Goal: Information Seeking & Learning: Learn about a topic

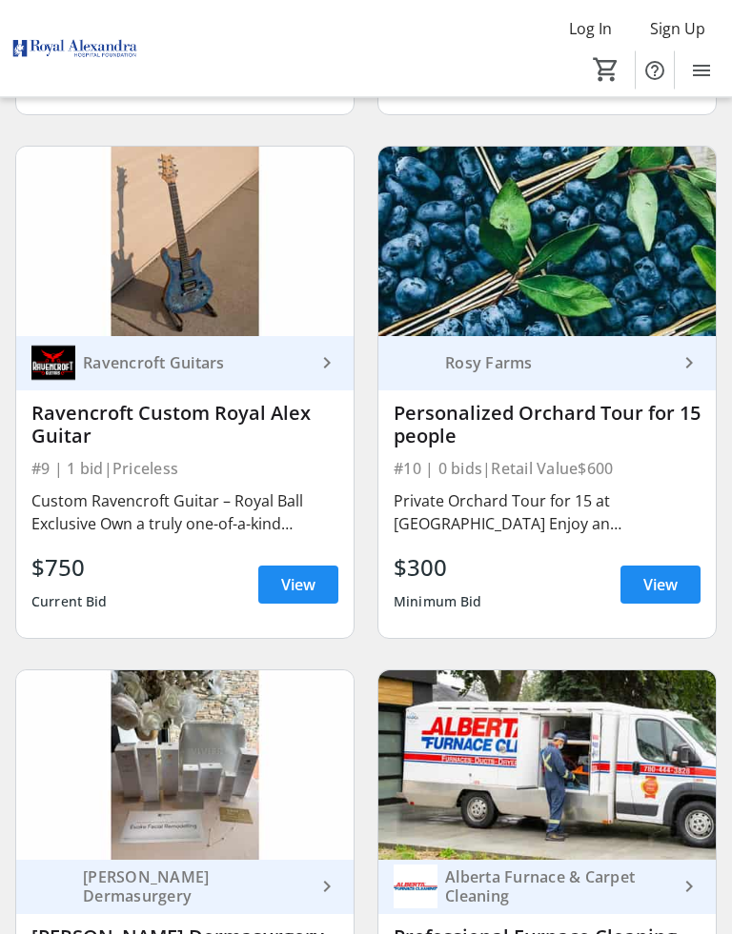
scroll to position [2270, 0]
click at [669, 589] on span "View" at bounding box center [660, 584] width 34 height 23
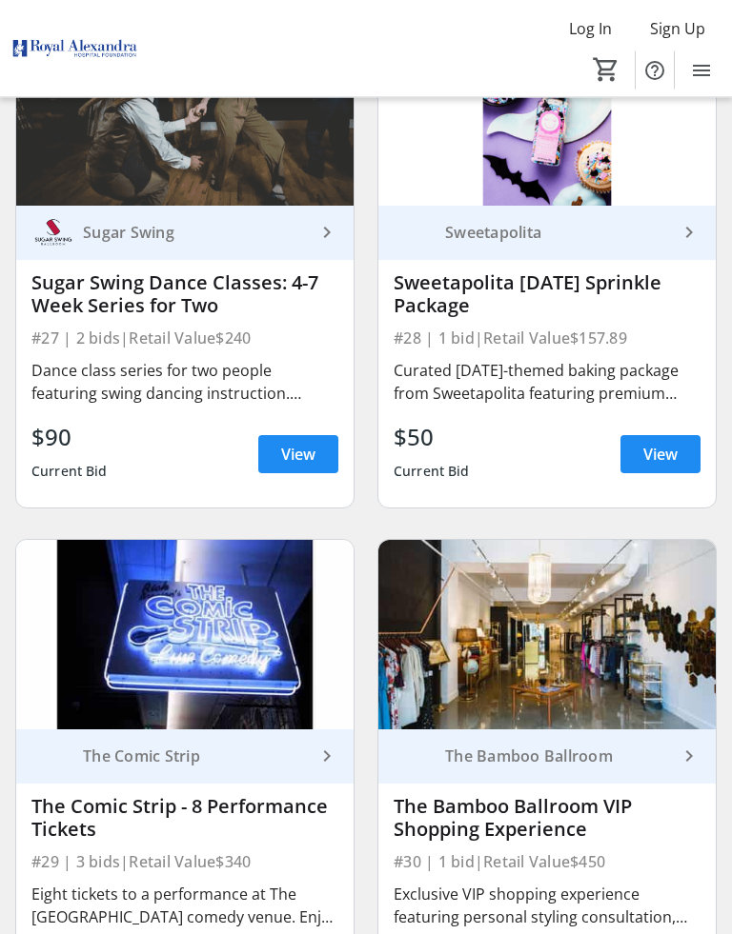
scroll to position [7018, 0]
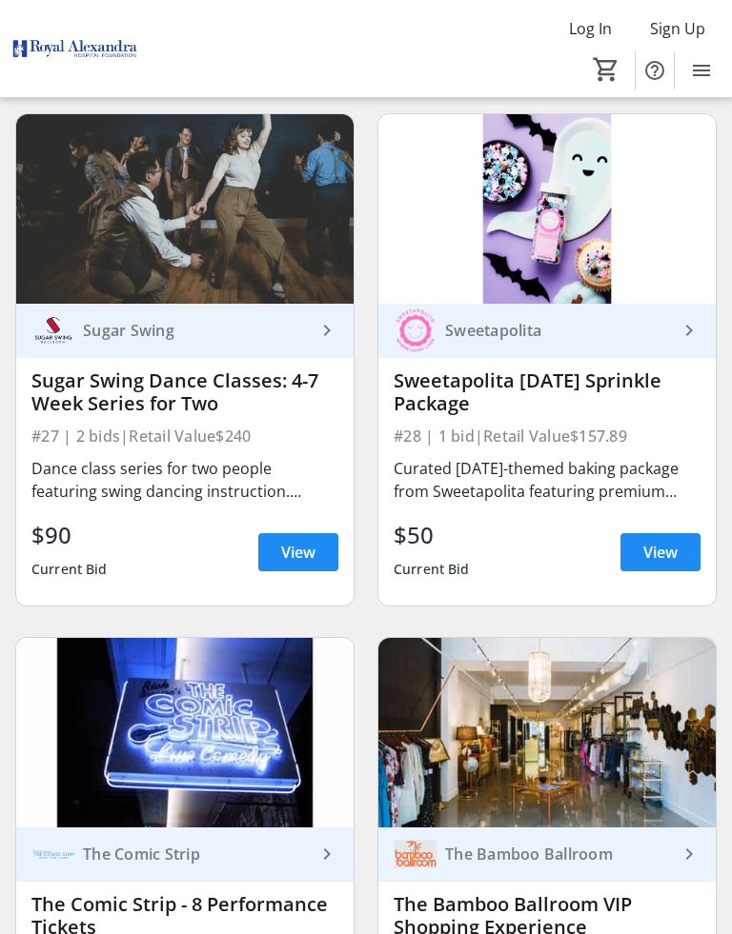
click at [659, 547] on span "View" at bounding box center [660, 552] width 34 height 23
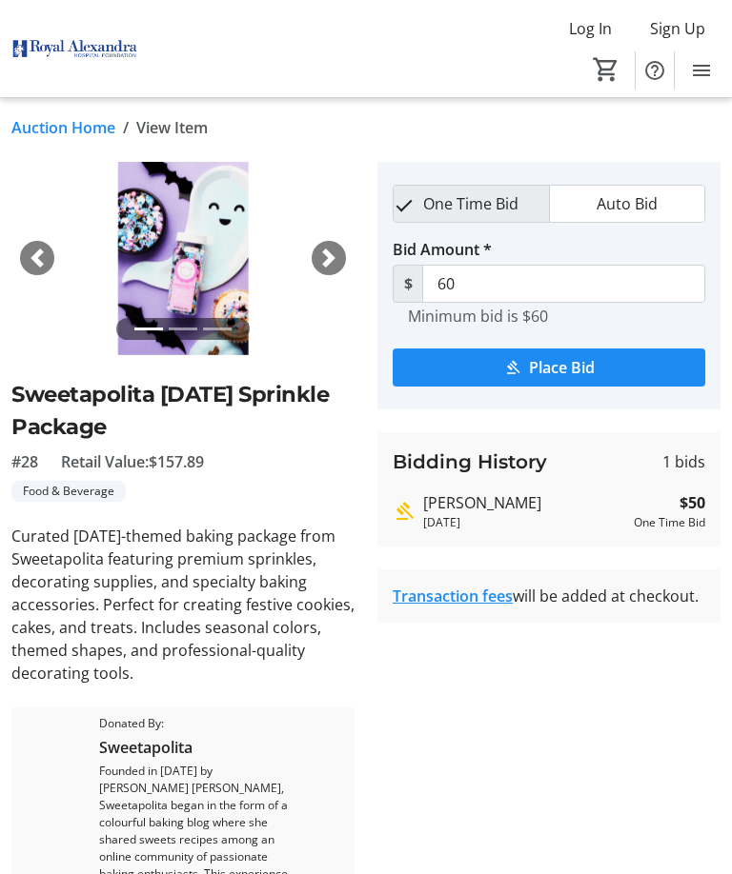
scroll to position [4, 0]
click at [334, 265] on span "button" at bounding box center [328, 259] width 19 height 19
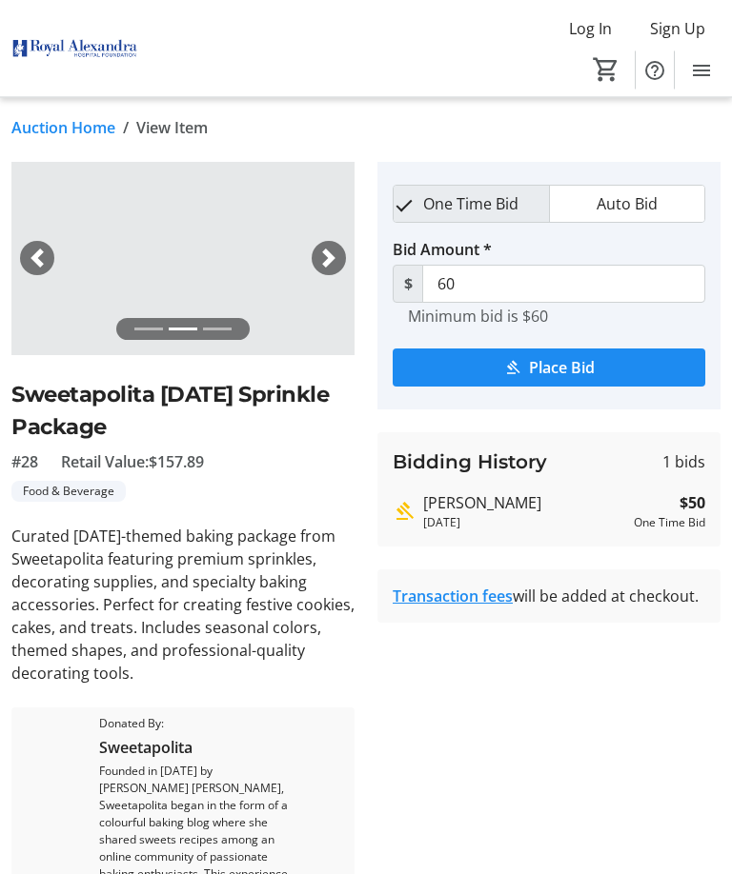
scroll to position [5, 0]
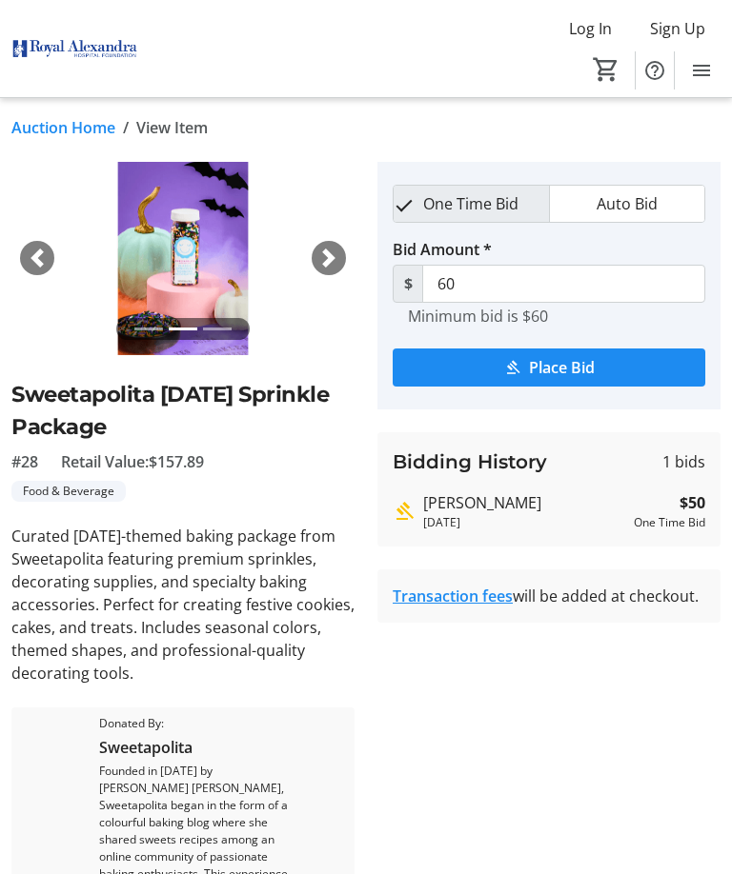
click at [330, 257] on span "button" at bounding box center [328, 258] width 19 height 19
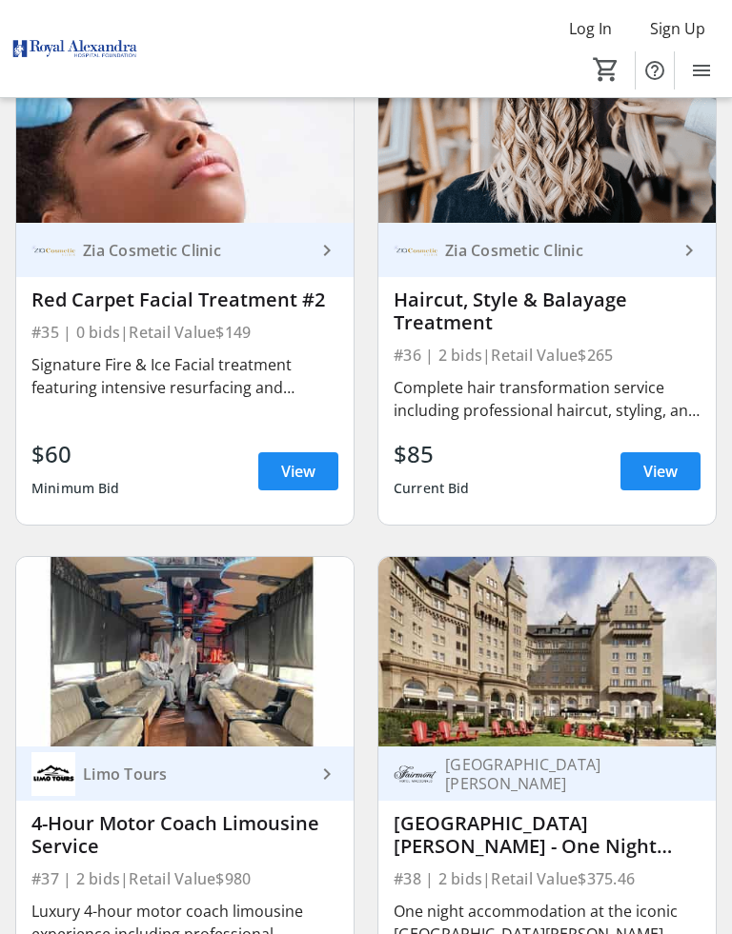
scroll to position [9179, 0]
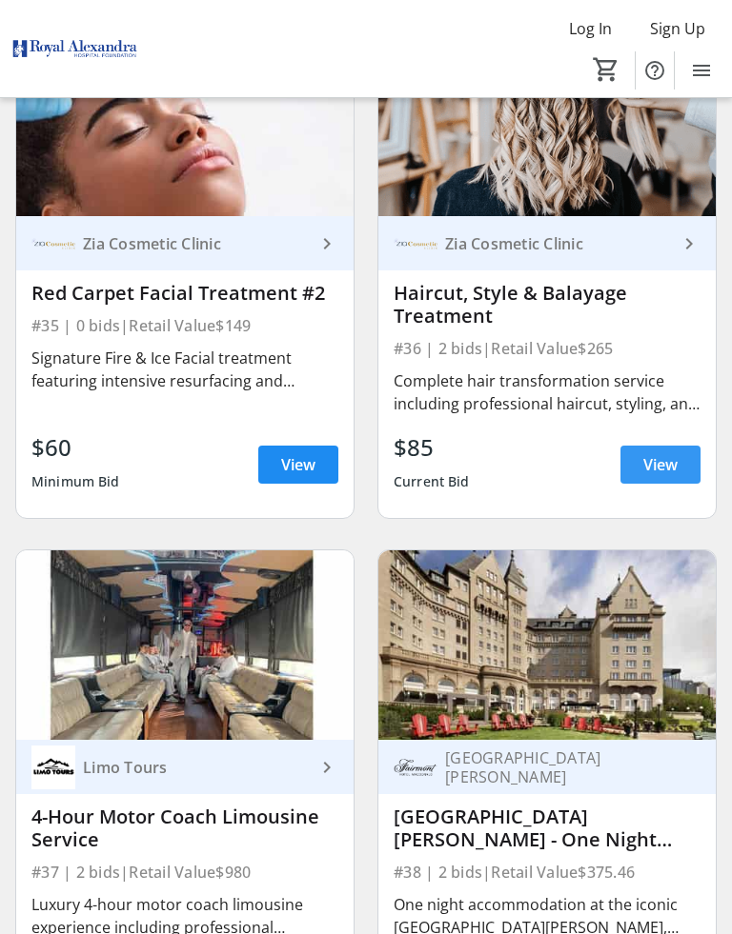
click at [692, 473] on span at bounding box center [660, 465] width 80 height 46
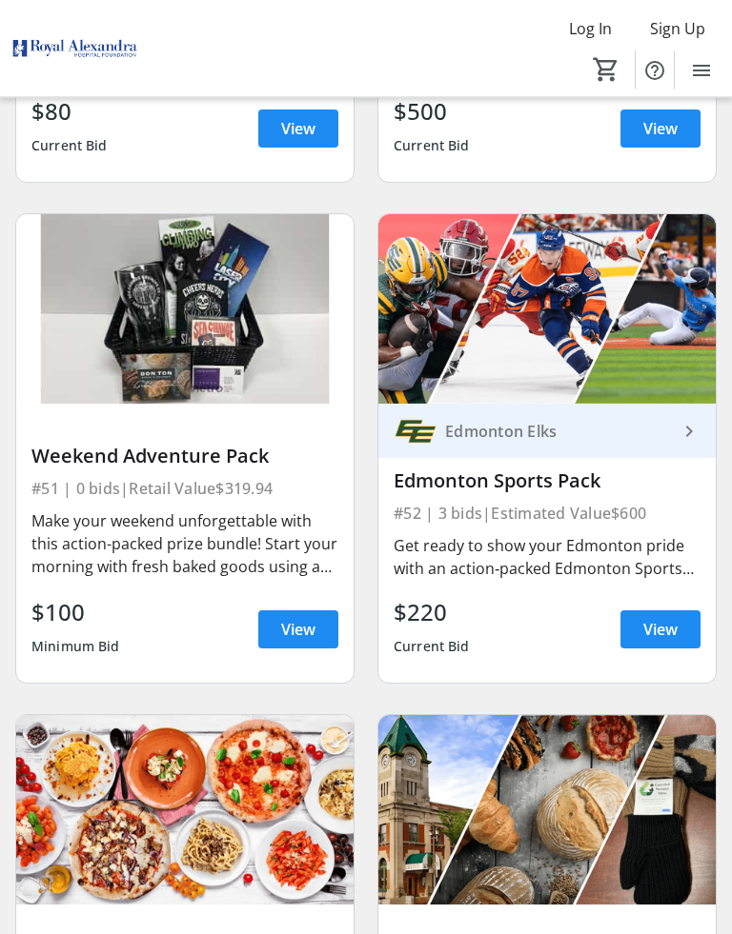
scroll to position [13185, 0]
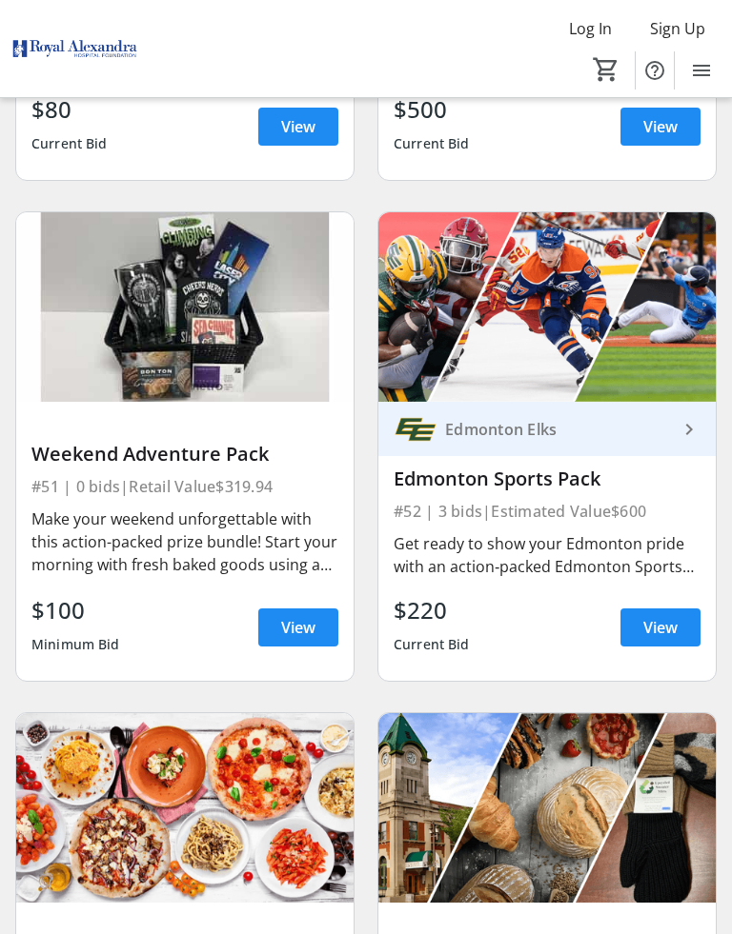
click at [279, 647] on span at bounding box center [298, 628] width 80 height 46
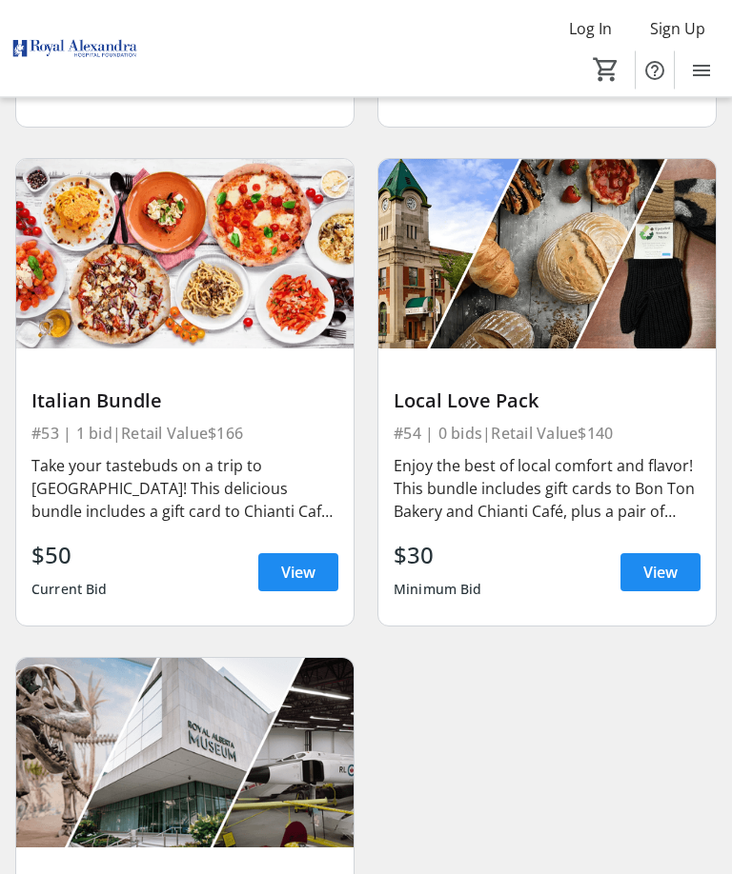
scroll to position [13740, 0]
click at [291, 584] on span "View" at bounding box center [298, 572] width 34 height 23
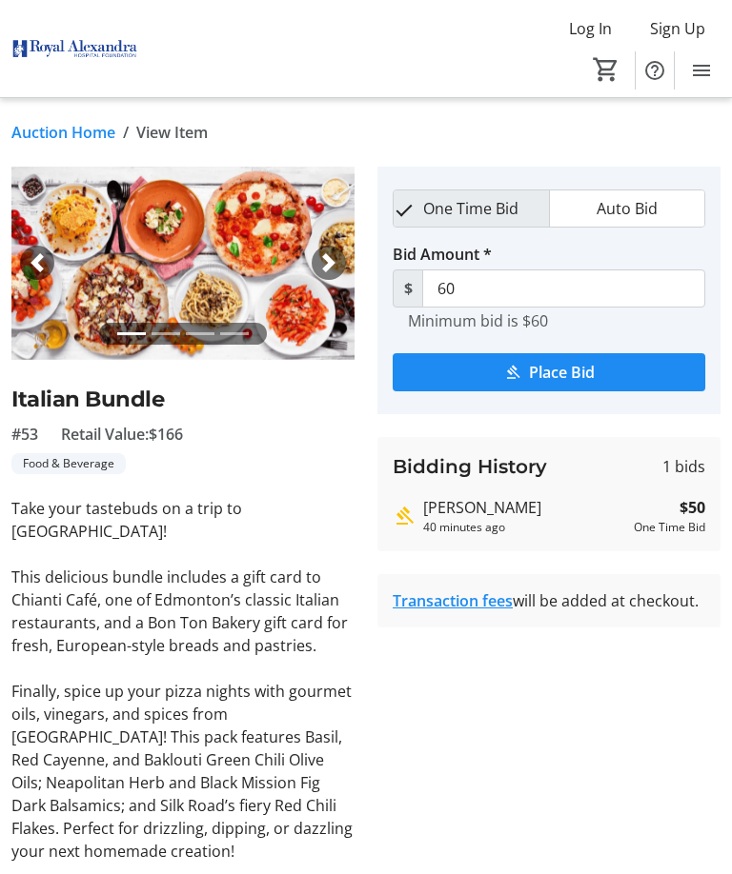
click at [311, 266] on div "Next" at bounding box center [328, 263] width 34 height 34
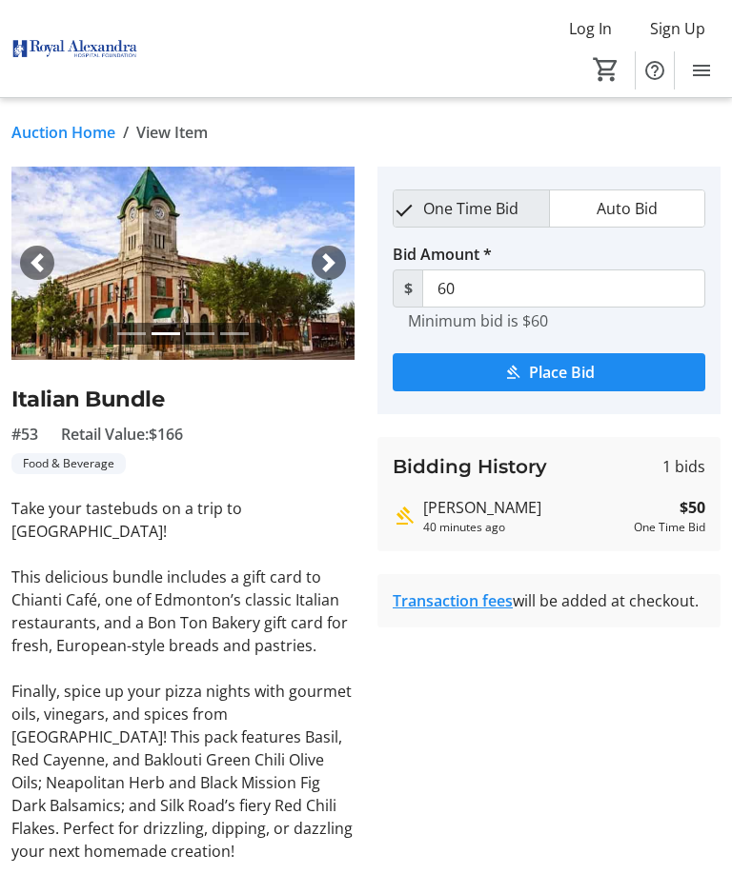
click at [335, 264] on span "button" at bounding box center [328, 262] width 19 height 19
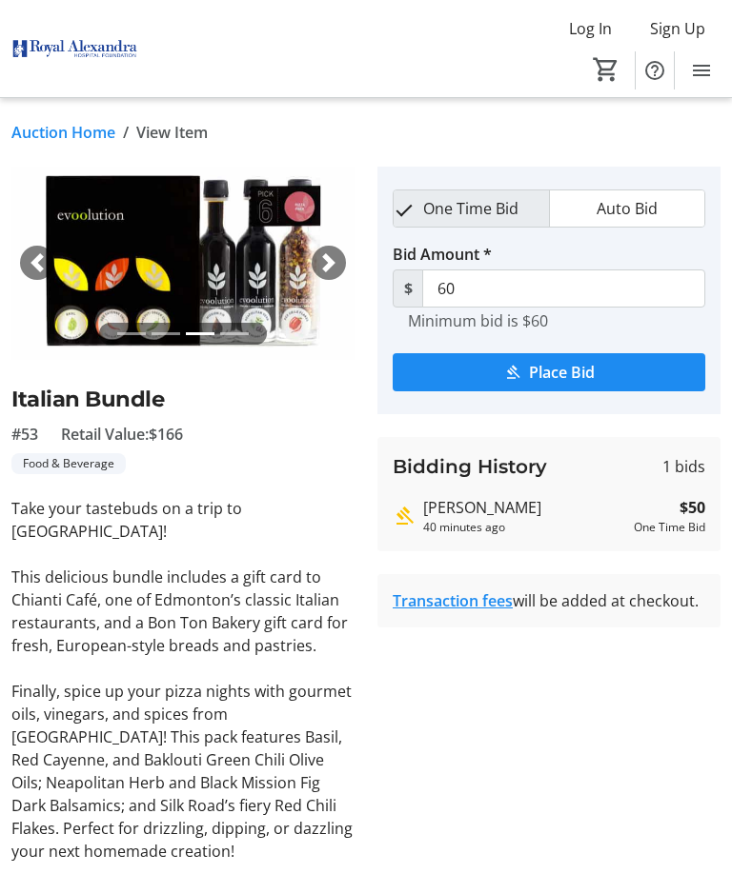
click at [331, 263] on span "button" at bounding box center [328, 262] width 19 height 19
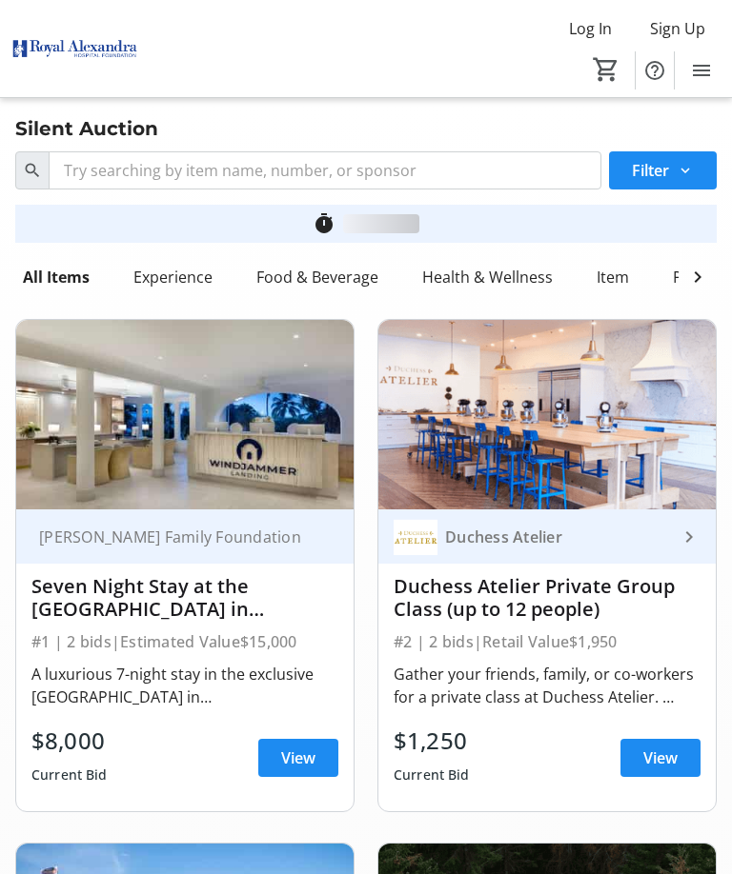
scroll to position [13740, 0]
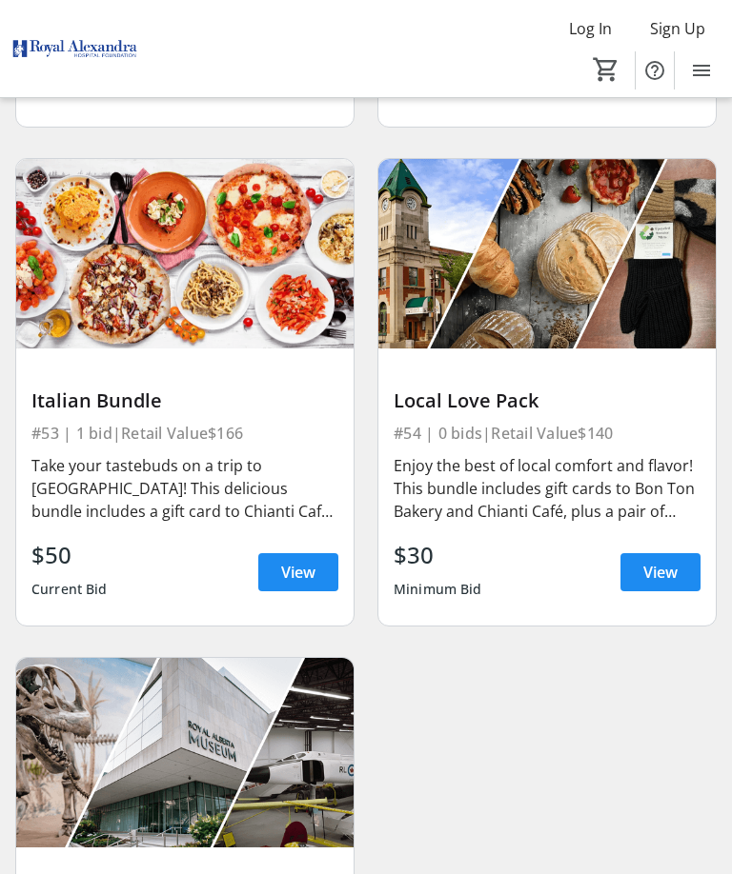
click at [663, 584] on span "View" at bounding box center [660, 572] width 34 height 23
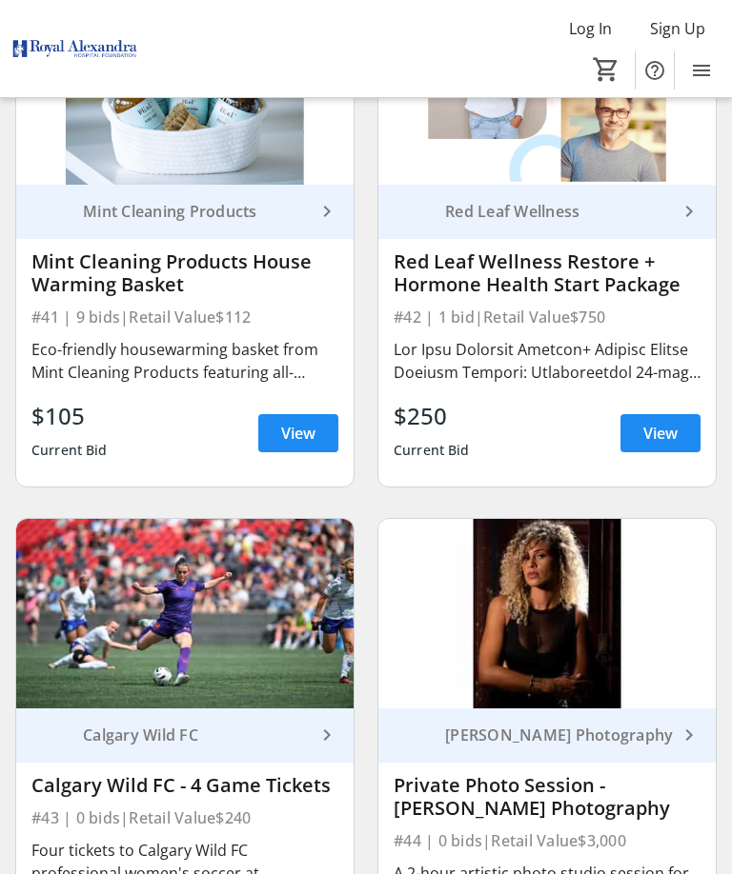
scroll to position [10778, 0]
